Goal: Task Accomplishment & Management: Manage account settings

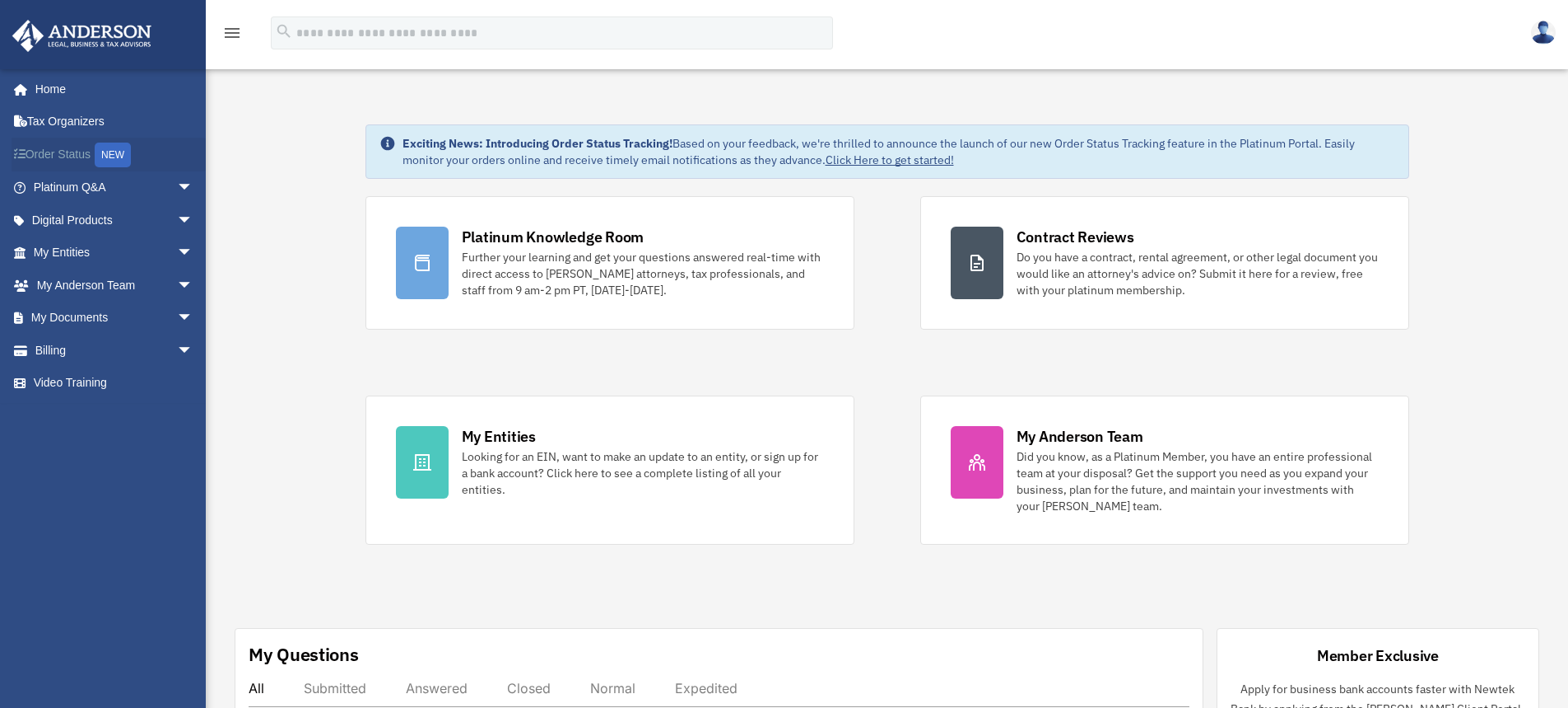
click at [78, 150] on link "Order Status NEW" at bounding box center [115, 154] width 207 height 34
click at [92, 316] on link "My Documents arrow_drop_down" at bounding box center [115, 318] width 207 height 33
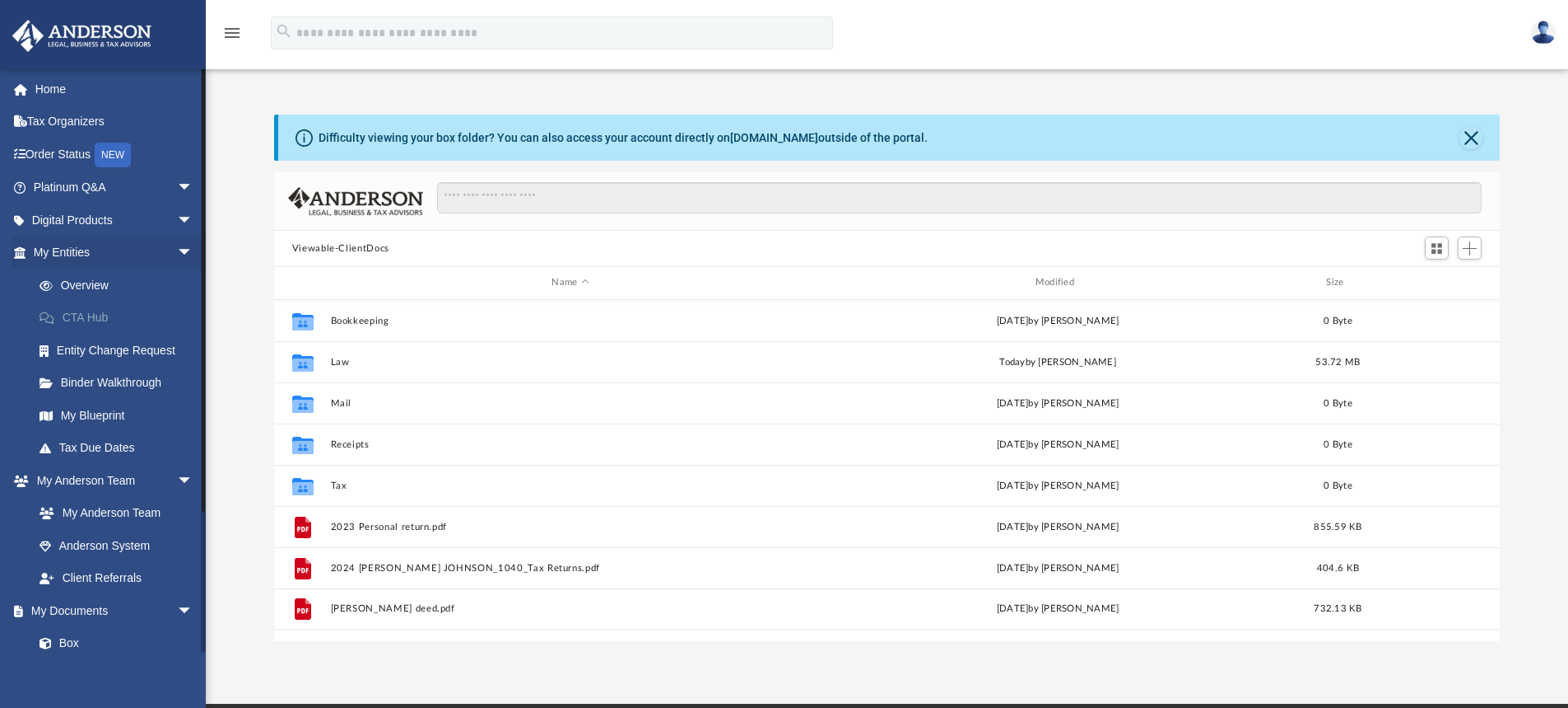
scroll to position [363, 1213]
click at [1465, 244] on span "Add" at bounding box center [1470, 249] width 14 height 14
click at [1439, 276] on li "Upload" at bounding box center [1447, 281] width 53 height 18
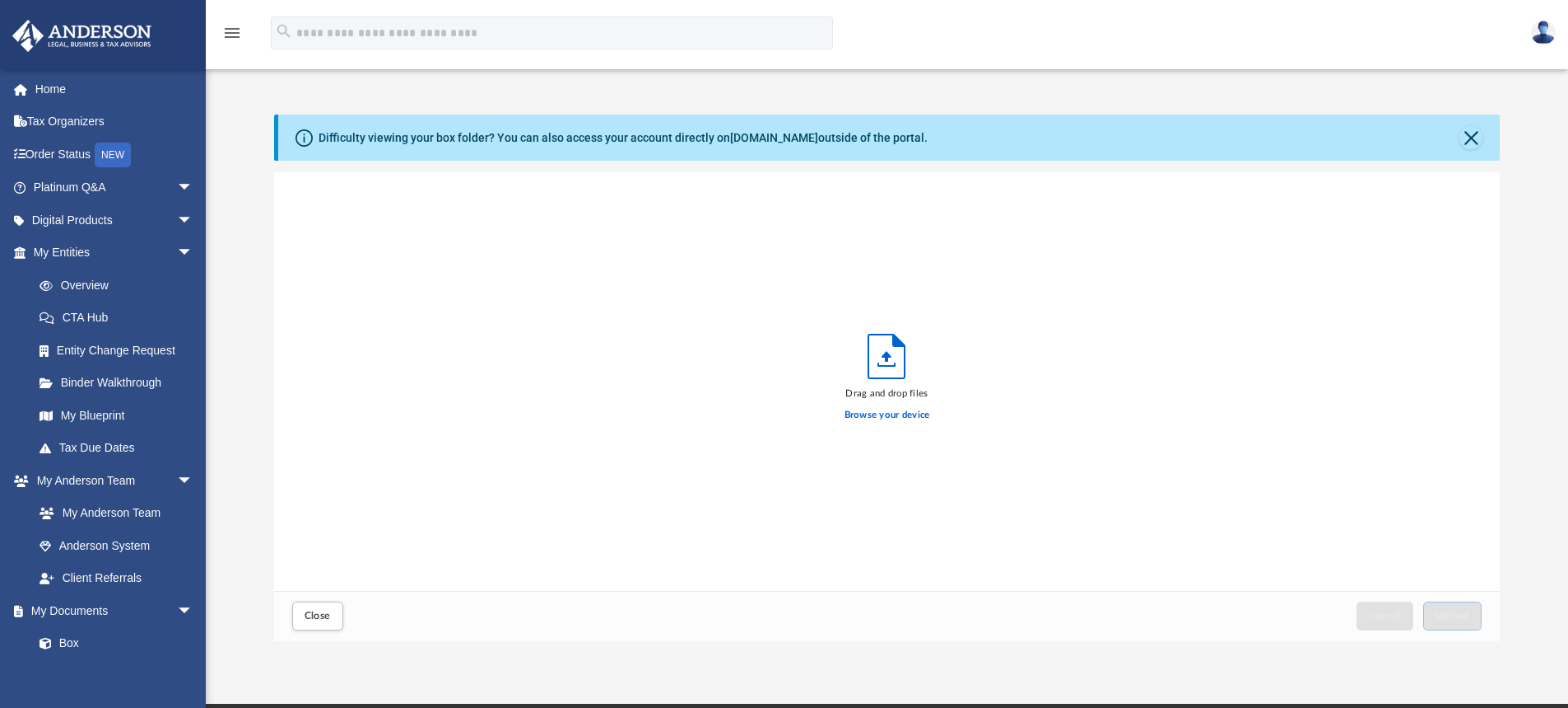
scroll to position [405, 1213]
click at [891, 355] on icon "Upload" at bounding box center [886, 356] width 36 height 43
click at [897, 417] on label "Browse your device" at bounding box center [887, 415] width 86 height 15
click at [0, 0] on input "Browse your device" at bounding box center [0, 0] width 0 height 0
click at [1457, 611] on span "Upload" at bounding box center [1452, 615] width 34 height 10
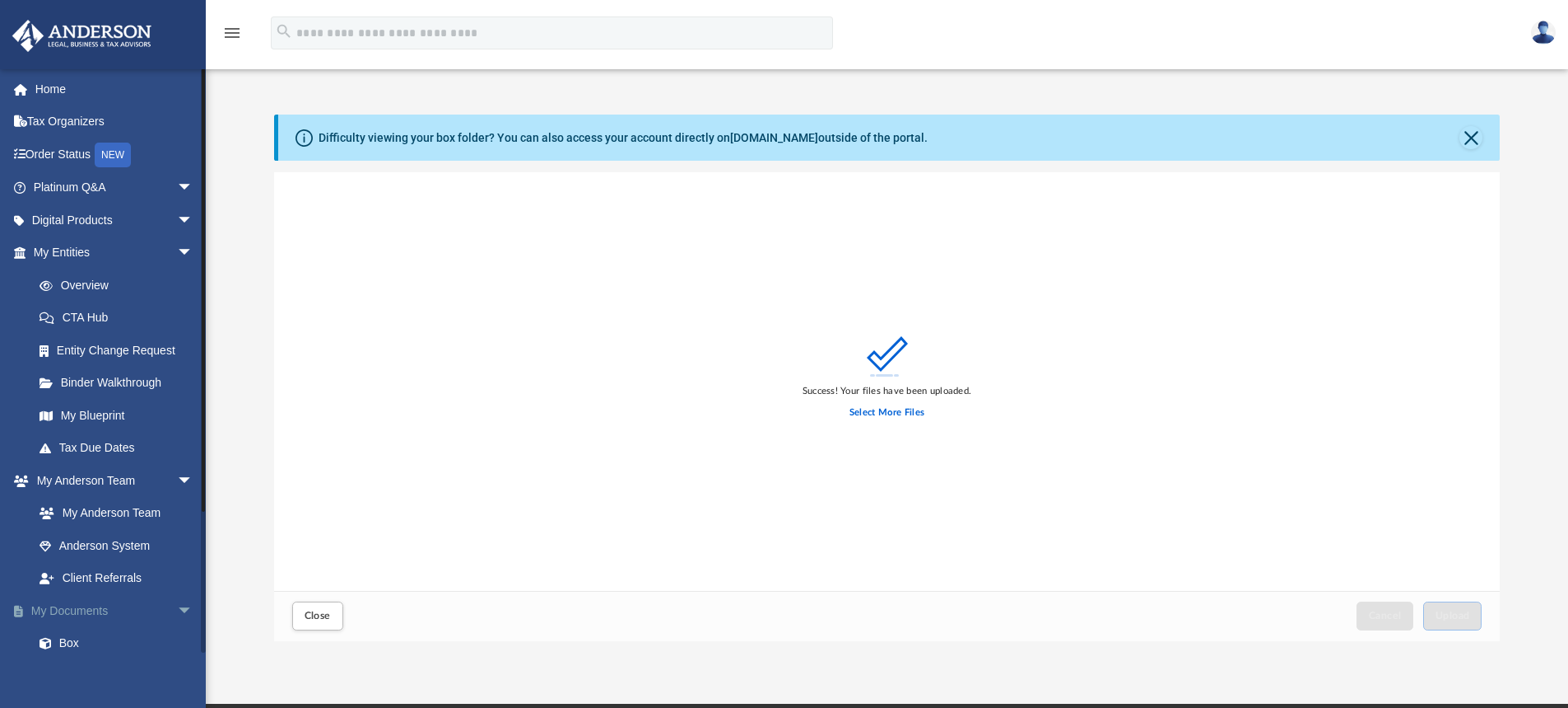
click at [96, 607] on link "My Documents arrow_drop_down" at bounding box center [115, 610] width 207 height 33
click at [326, 606] on button "Close" at bounding box center [317, 615] width 51 height 29
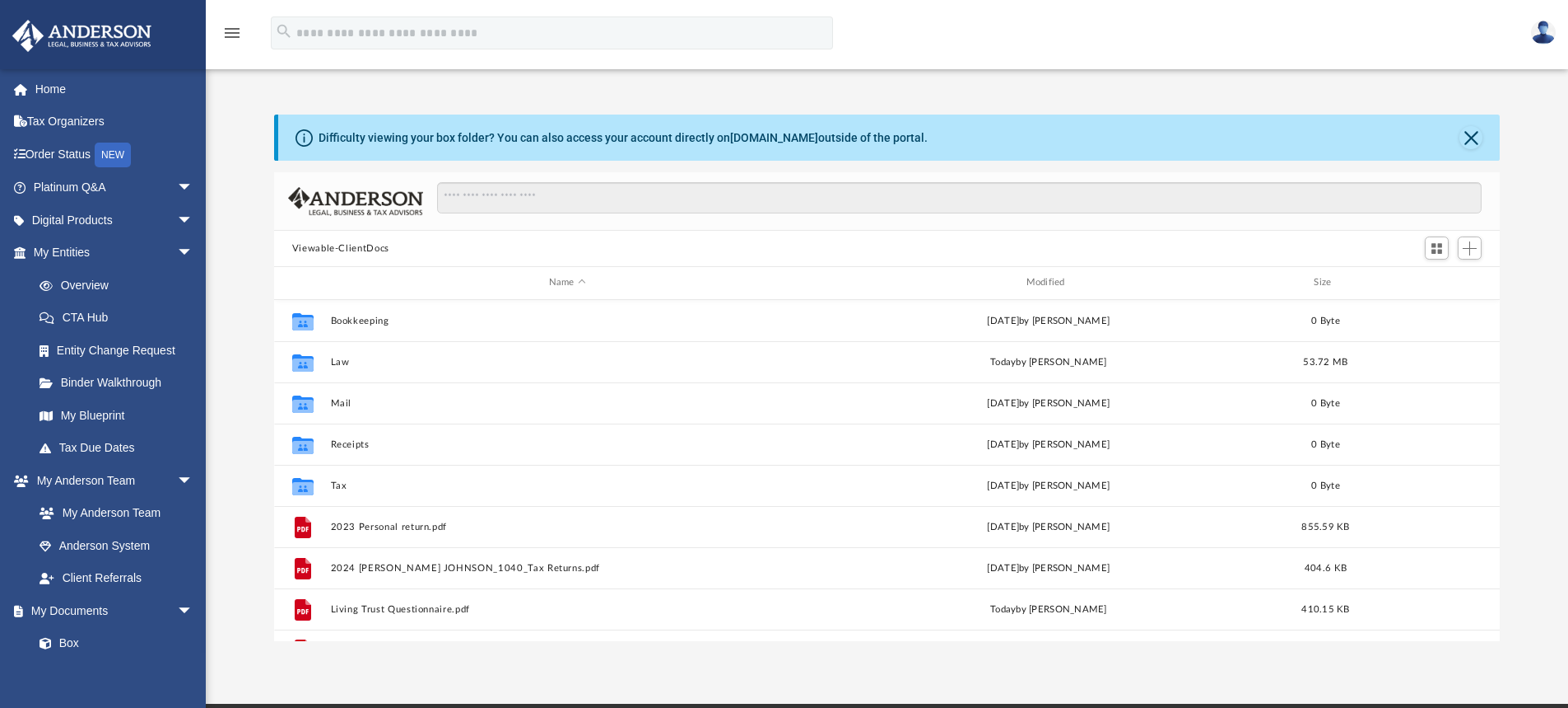
scroll to position [30, 0]
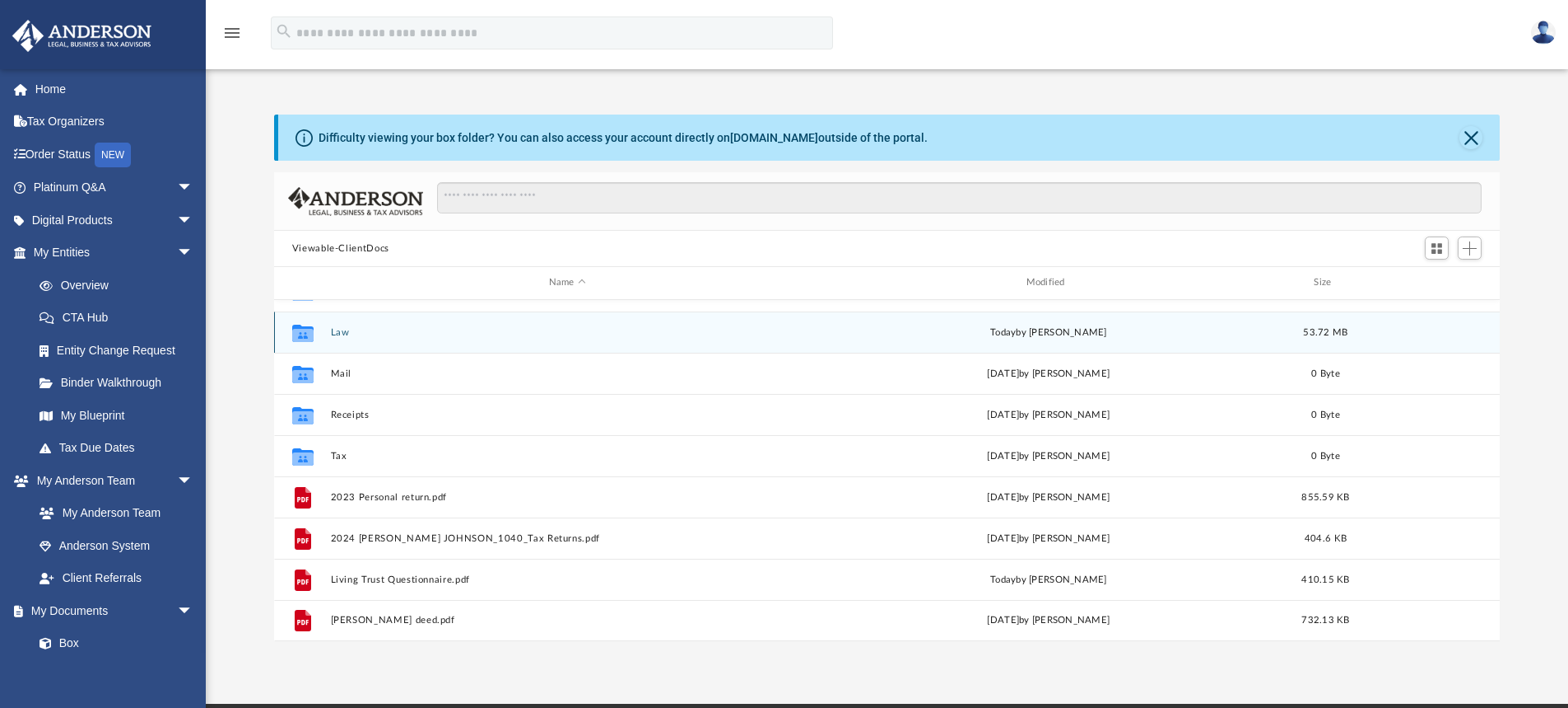
click at [353, 327] on button "Law" at bounding box center [567, 333] width 474 height 11
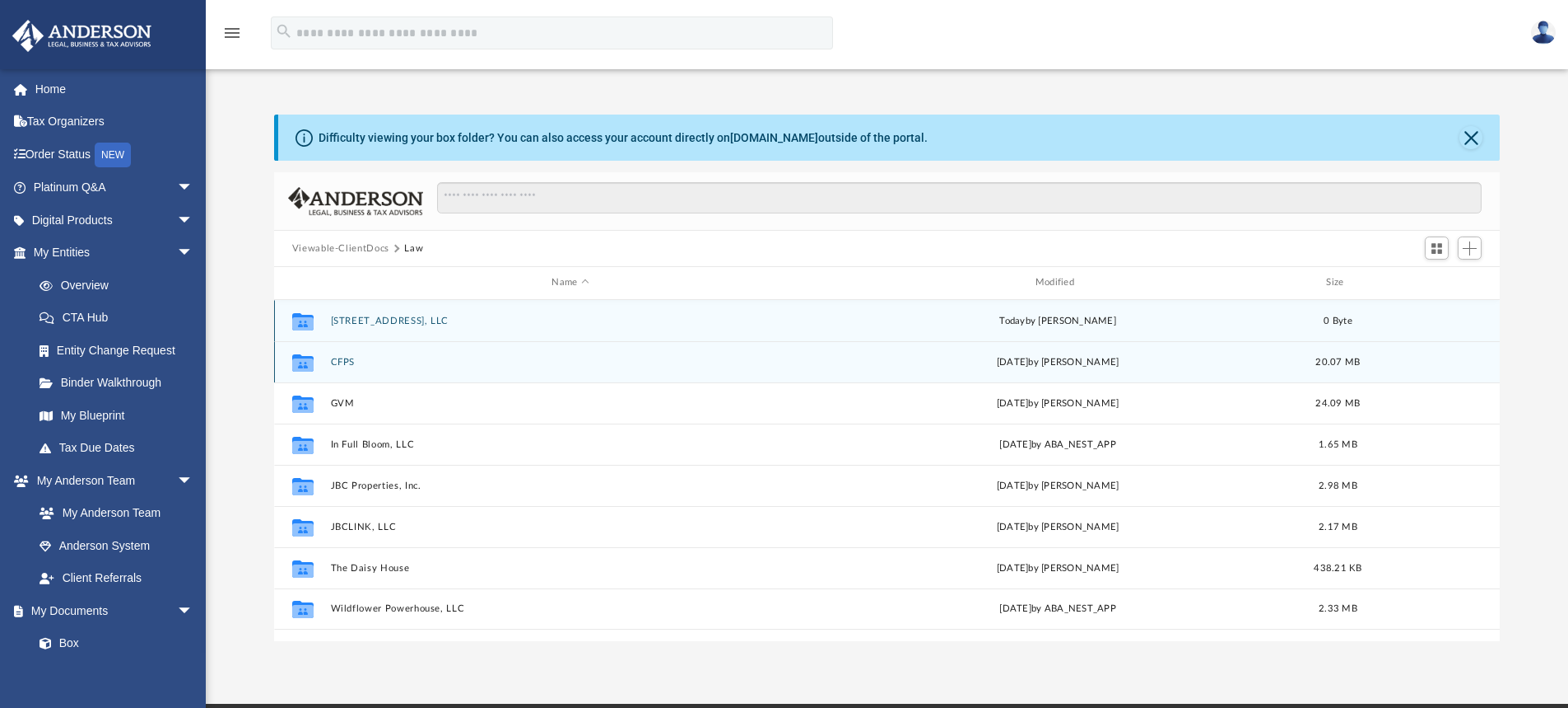
scroll to position [0, 0]
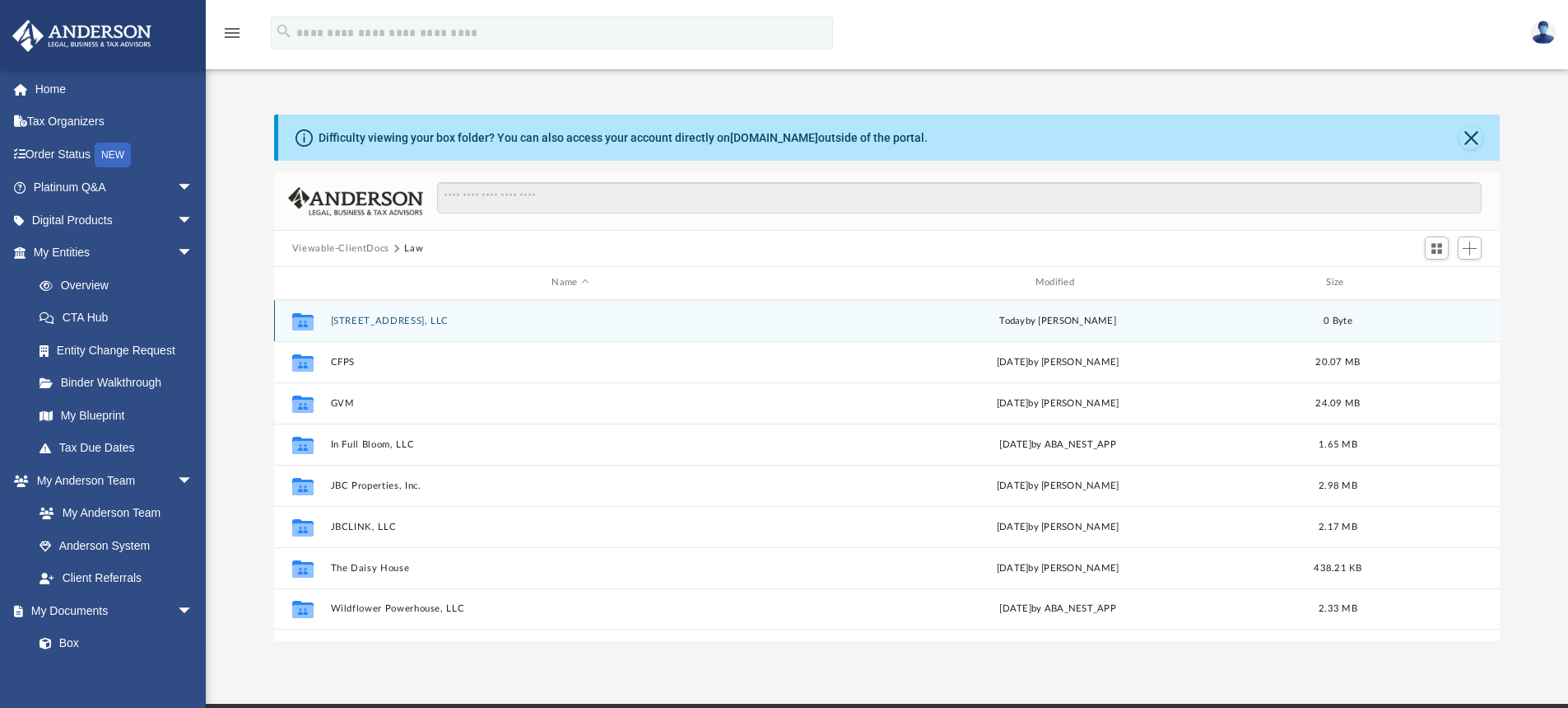
click at [356, 324] on button "[STREET_ADDRESS], LLC" at bounding box center [570, 320] width 480 height 11
